Goal: Task Accomplishment & Management: Use online tool/utility

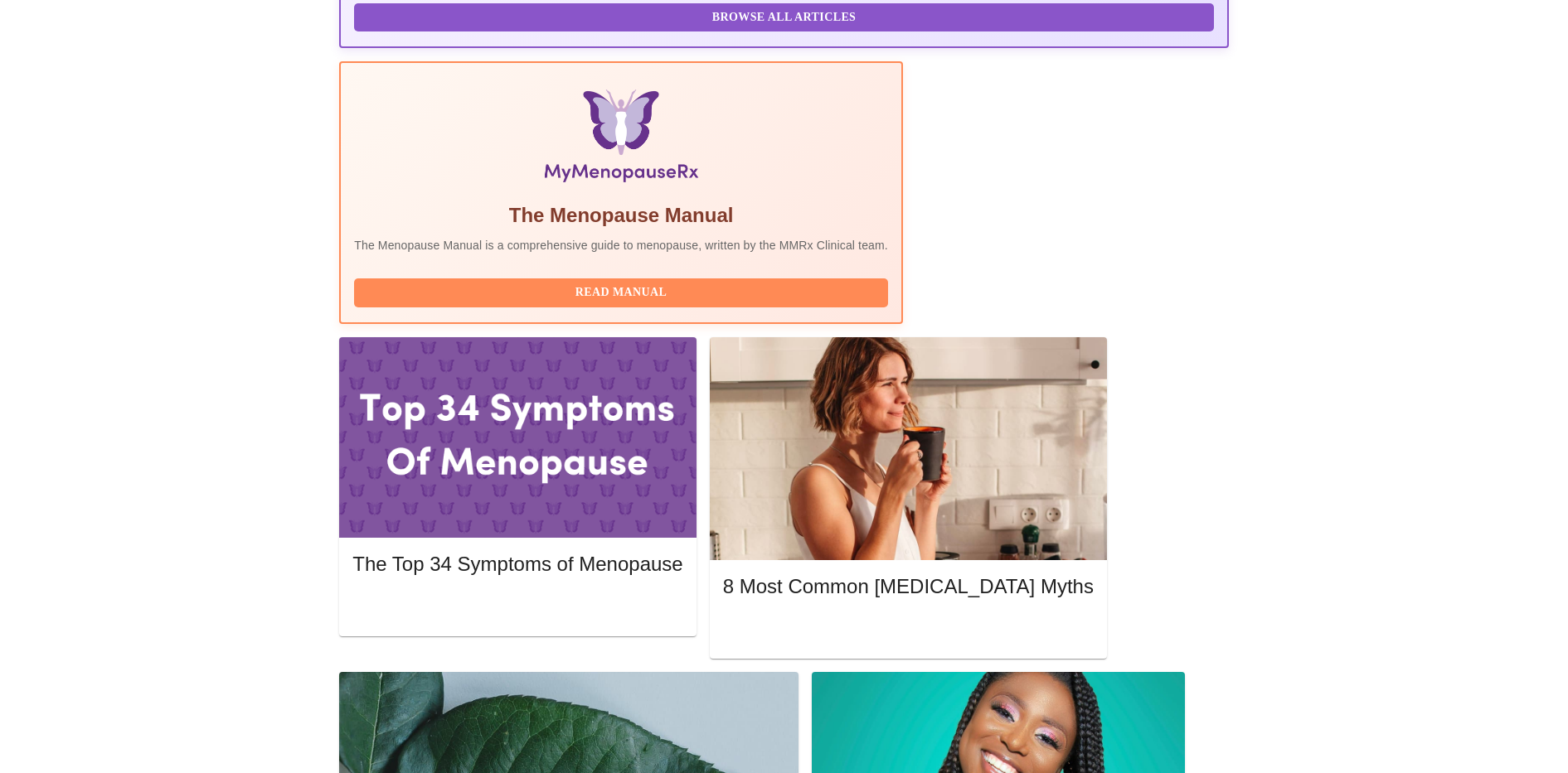
scroll to position [467, 0]
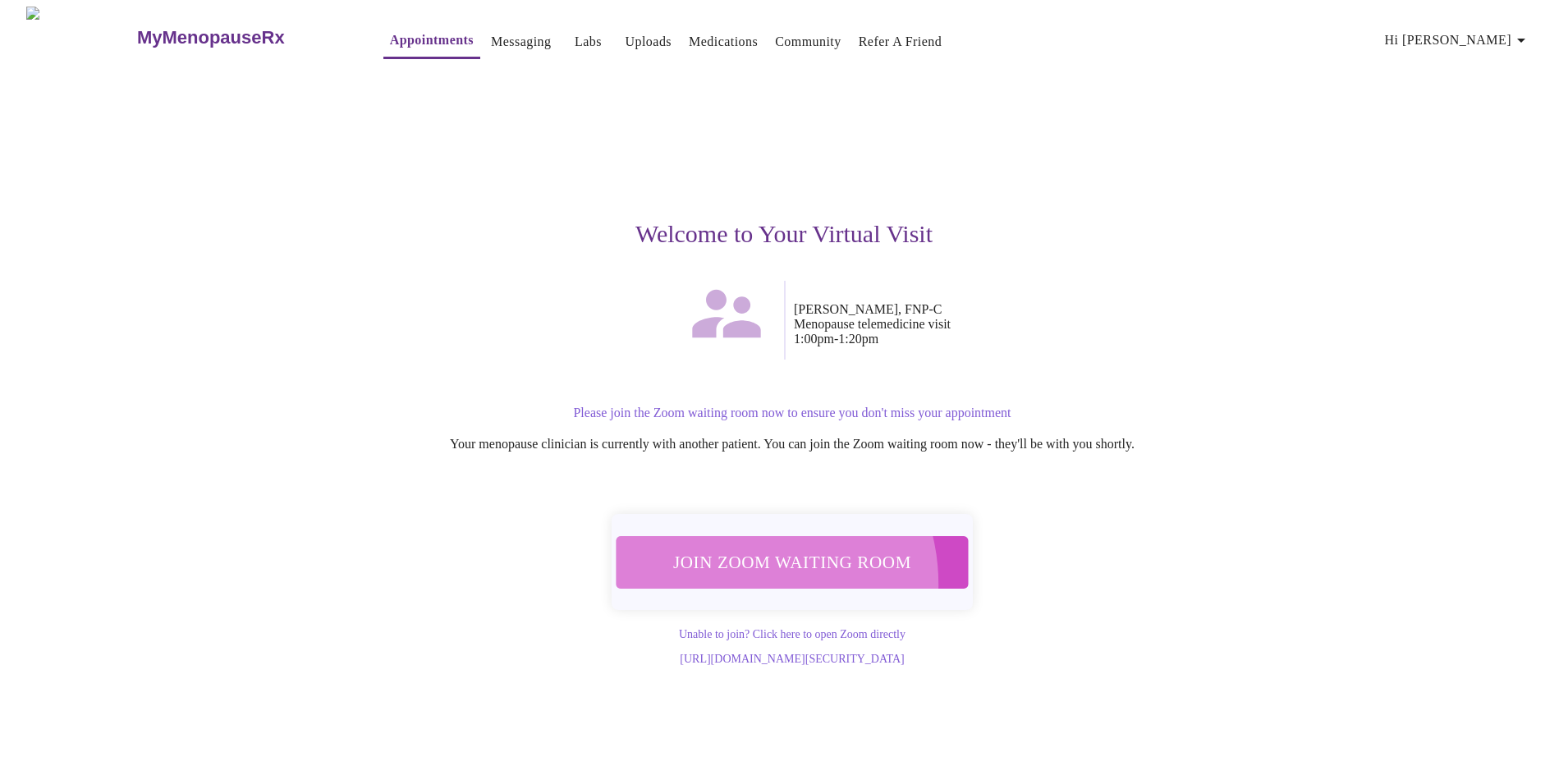
click at [737, 572] on button "Join Zoom Waiting Room" at bounding box center [792, 563] width 353 height 52
